Goal: Transaction & Acquisition: Download file/media

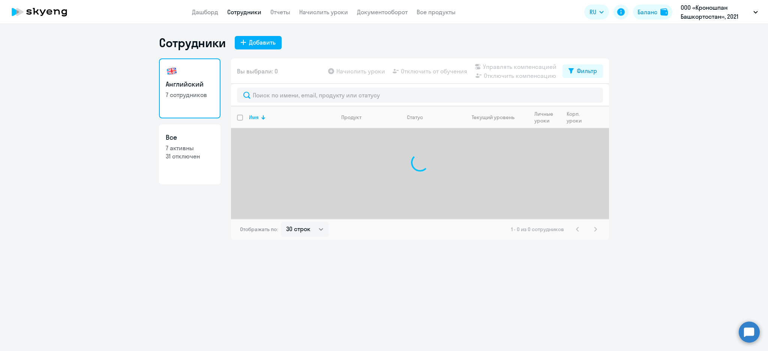
select select "30"
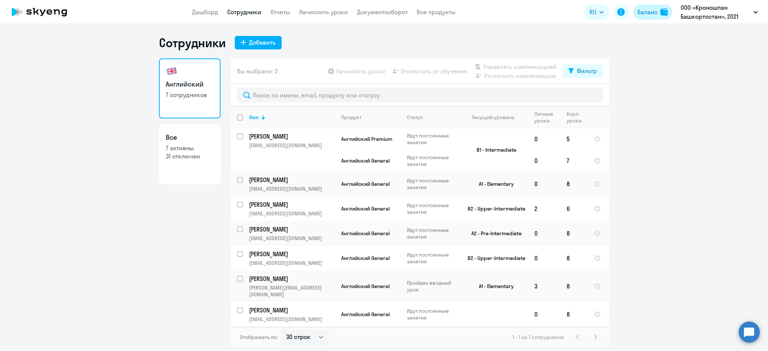
click at [664, 14] on img at bounding box center [663, 11] width 7 height 7
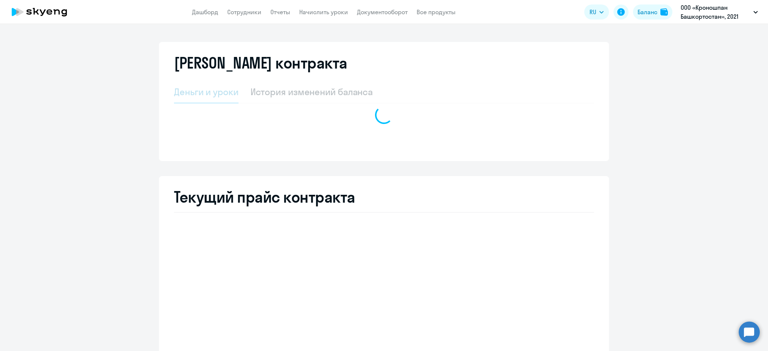
select select "english_adult_not_native_speaker"
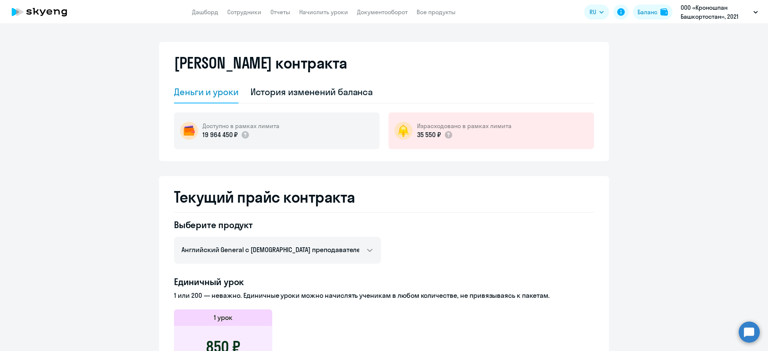
click at [379, 16] on app-menu-item-link "Документооборот" at bounding box center [382, 11] width 51 height 9
click at [381, 13] on link "Документооборот" at bounding box center [382, 11] width 51 height 7
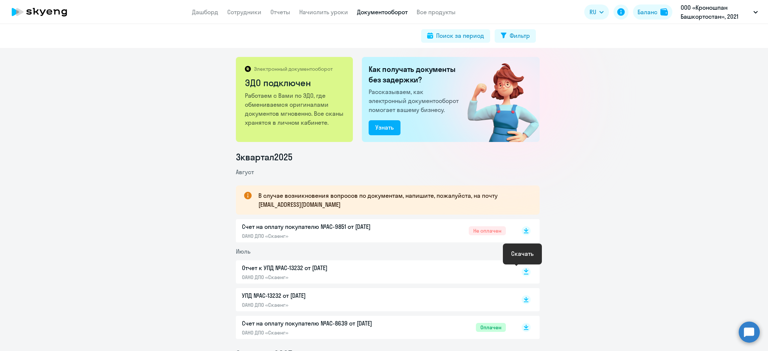
click at [524, 274] on rect at bounding box center [525, 272] width 9 height 9
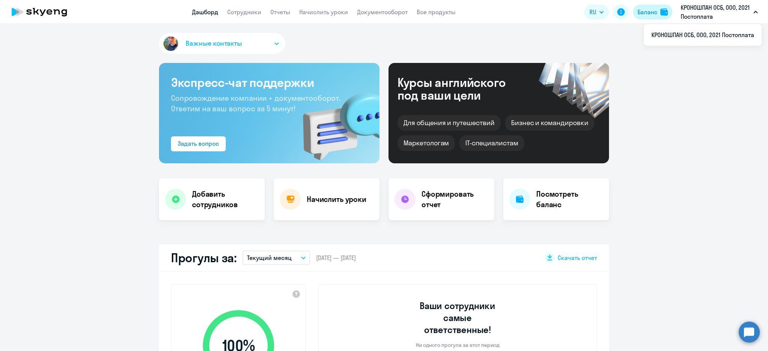
select select "30"
click at [380, 15] on link "Документооборот" at bounding box center [382, 11] width 51 height 7
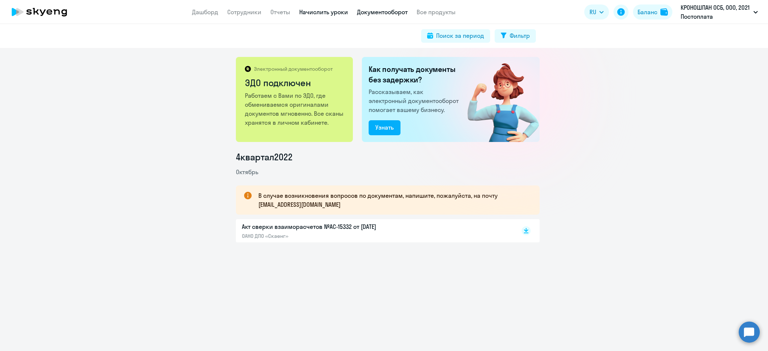
click at [303, 10] on link "Начислить уроки" at bounding box center [323, 11] width 49 height 7
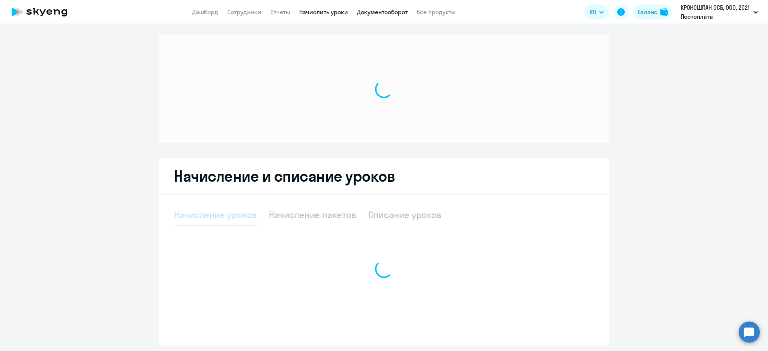
click at [378, 12] on link "Документооборот" at bounding box center [382, 11] width 51 height 7
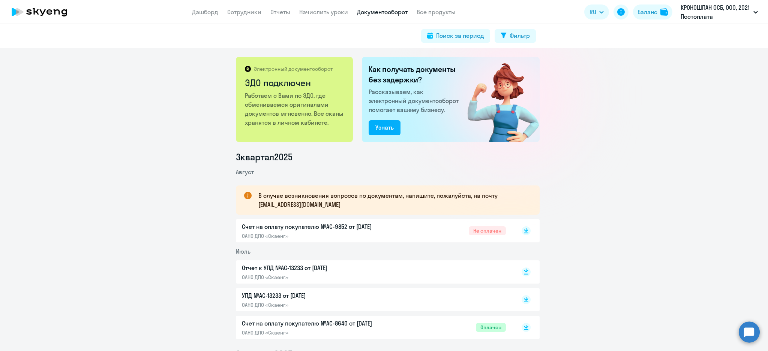
click at [521, 275] on icon at bounding box center [525, 272] width 9 height 9
